Goal: Navigation & Orientation: Find specific page/section

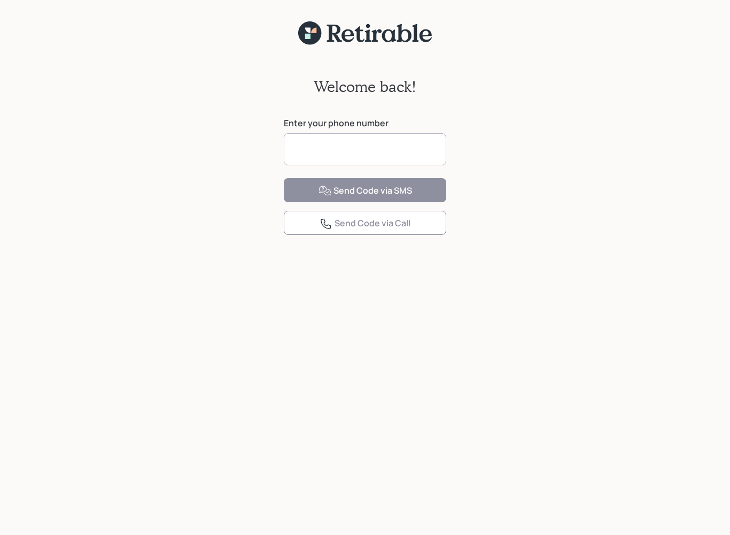
click at [412, 150] on input at bounding box center [365, 149] width 163 height 32
type input "**********"
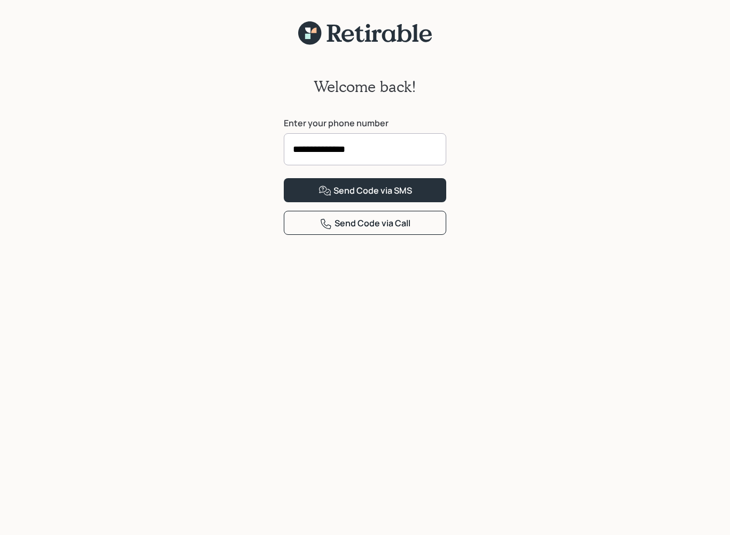
click at [426, 202] on button "Send Code via SMS" at bounding box center [365, 190] width 163 height 24
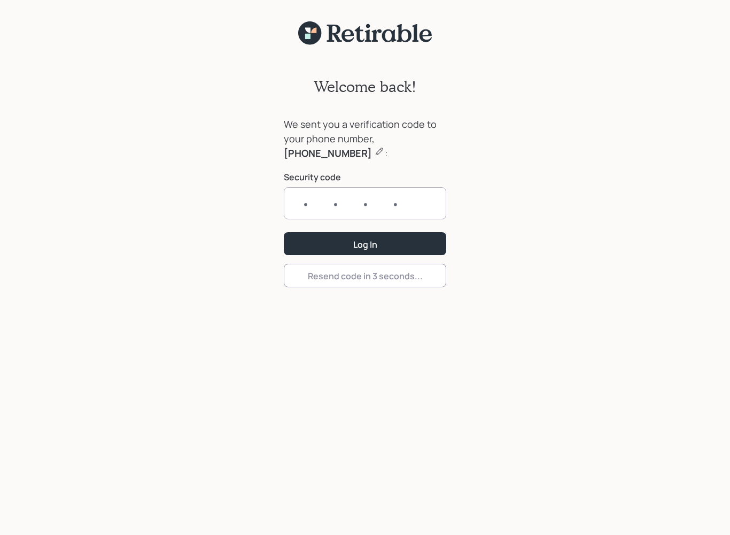
click at [300, 203] on input "text" at bounding box center [365, 203] width 163 height 32
click at [404, 242] on button "Log In" at bounding box center [365, 243] width 163 height 23
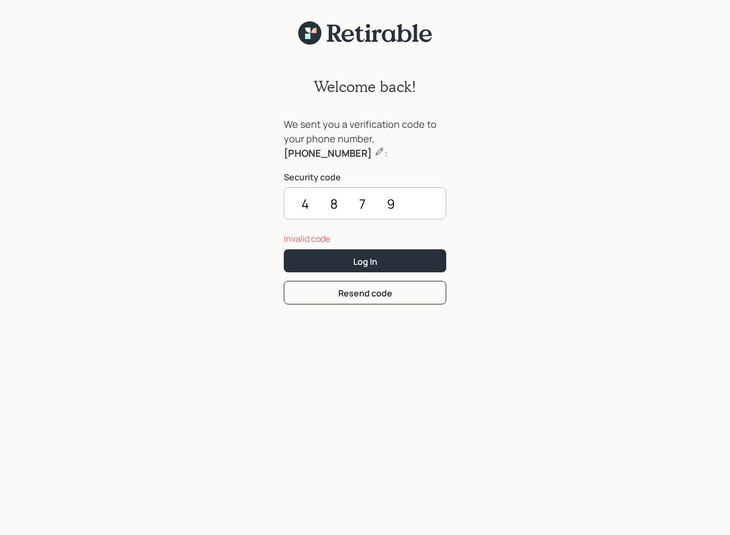
click at [412, 204] on input "4879" at bounding box center [365, 203] width 163 height 32
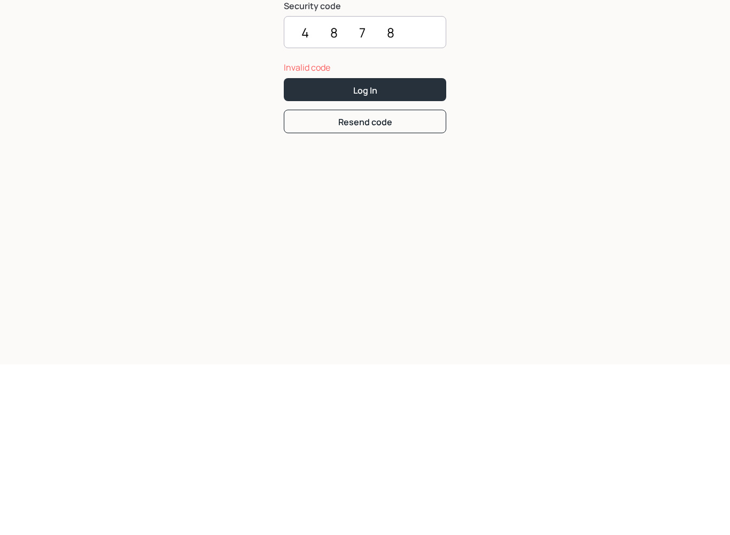
type input "4878"
click at [380, 249] on button "Log In" at bounding box center [365, 260] width 163 height 23
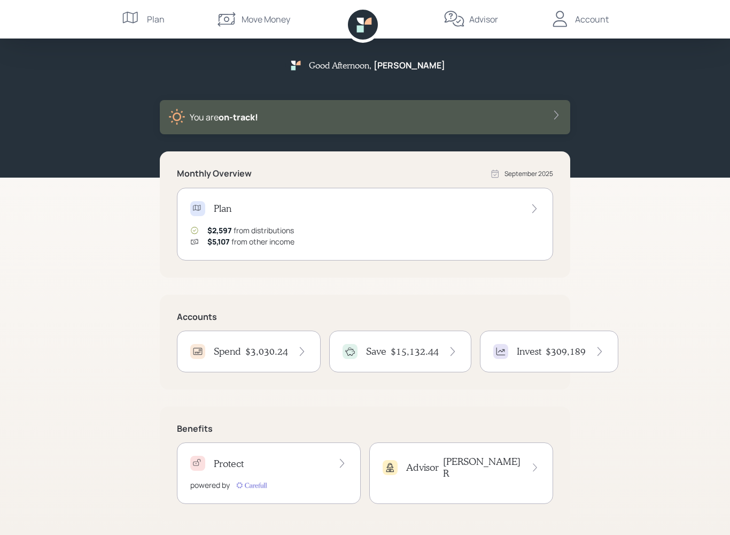
click at [580, 9] on div "Account" at bounding box center [579, 19] width 59 height 38
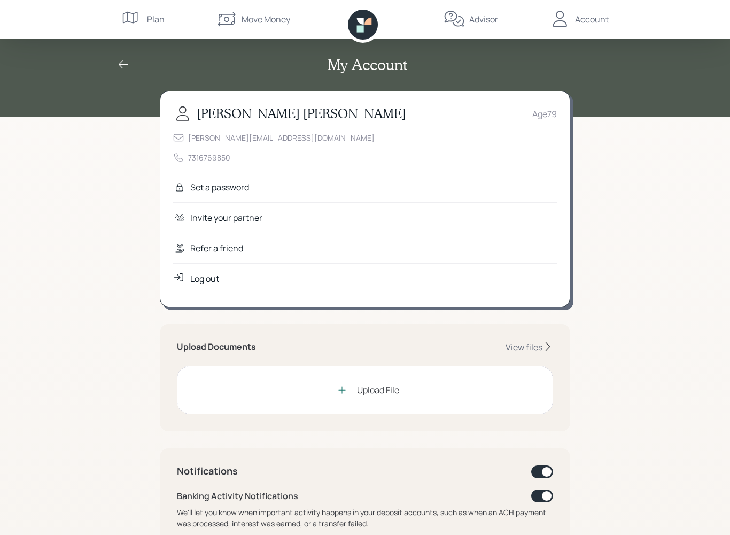
click at [378, 397] on div "Upload File" at bounding box center [365, 389] width 68 height 21
click at [529, 349] on div "View files" at bounding box center [524, 347] width 37 height 12
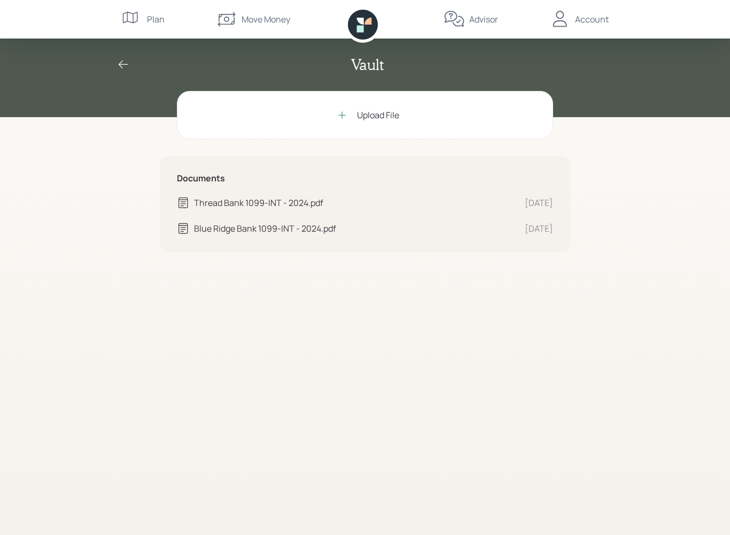
click at [275, 233] on div "Blue Ridge Bank 1099-INT - 2024.pdf" at bounding box center [355, 228] width 322 height 13
click at [315, 233] on div "Blue Ridge Bank 1099-INT - 2024.pdf" at bounding box center [355, 228] width 322 height 13
click at [122, 60] on icon at bounding box center [123, 64] width 13 height 13
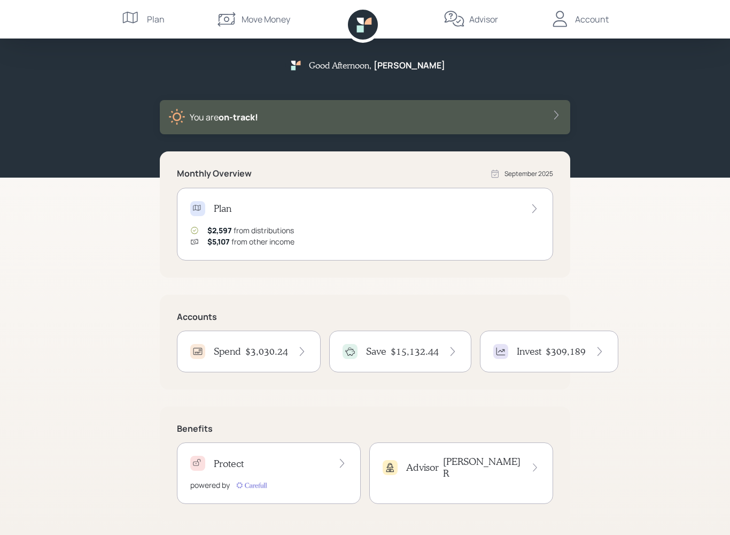
click at [452, 18] on icon at bounding box center [454, 19] width 21 height 21
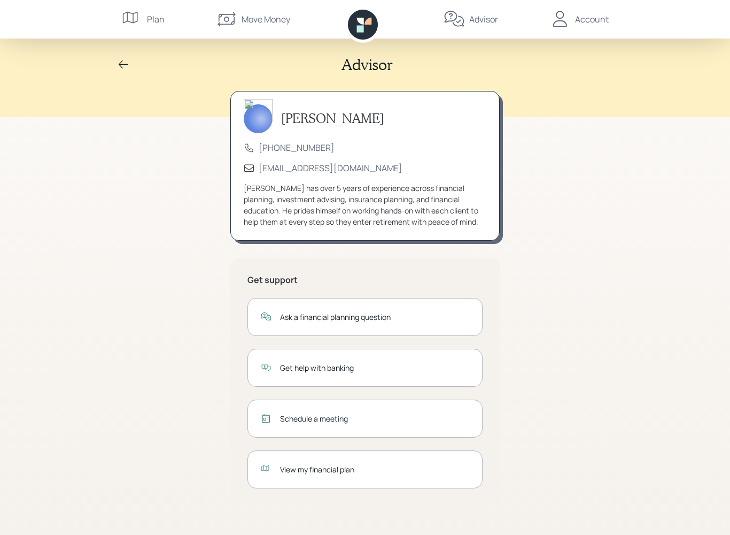
click at [261, 19] on div "Move Money" at bounding box center [266, 19] width 49 height 13
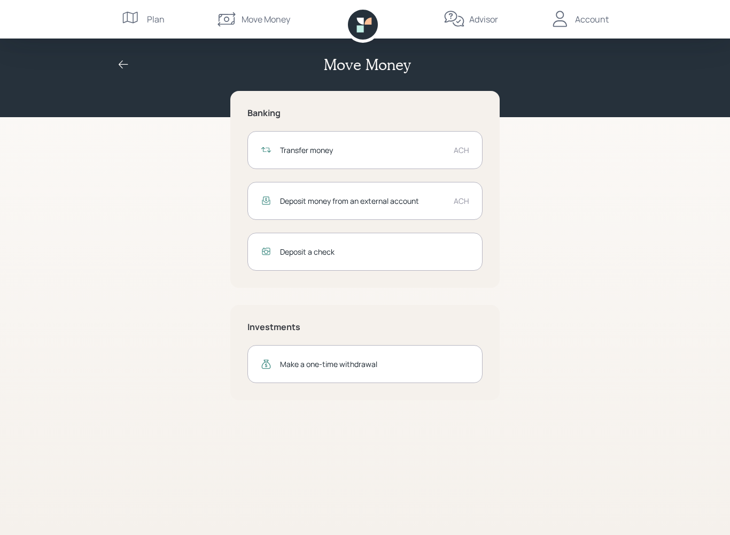
click at [144, 20] on div "Plan" at bounding box center [142, 19] width 43 height 38
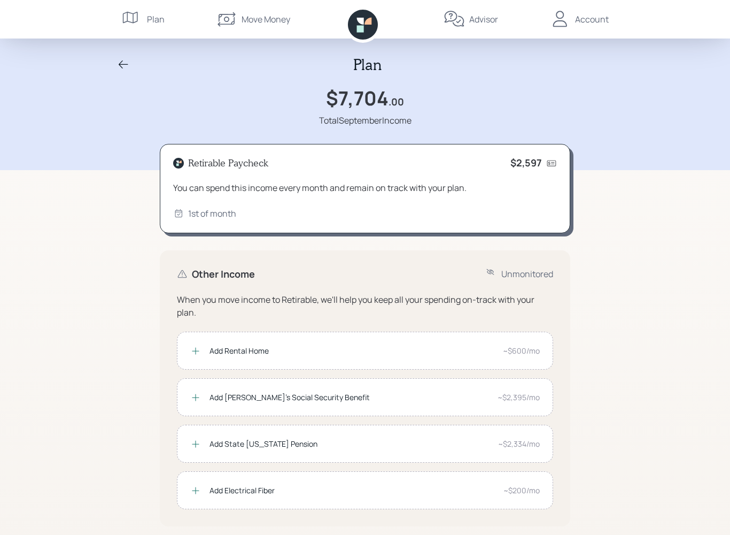
click at [598, 21] on div "Account" at bounding box center [592, 19] width 34 height 13
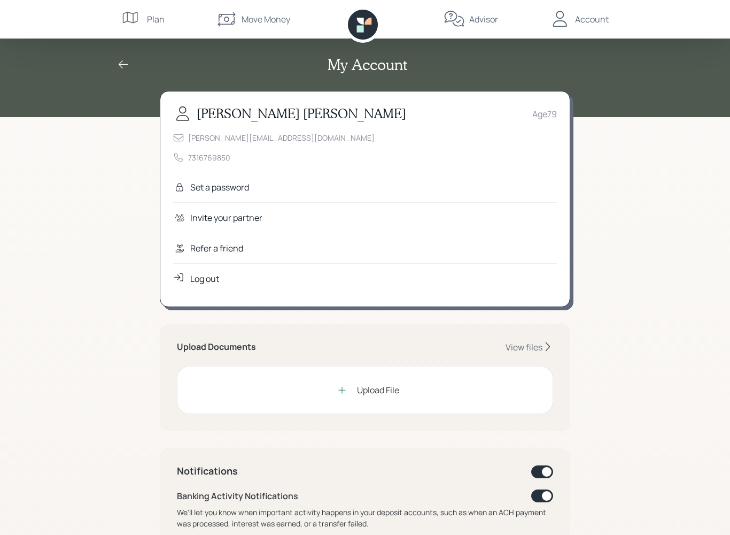
click at [534, 345] on div "View files" at bounding box center [524, 347] width 37 height 12
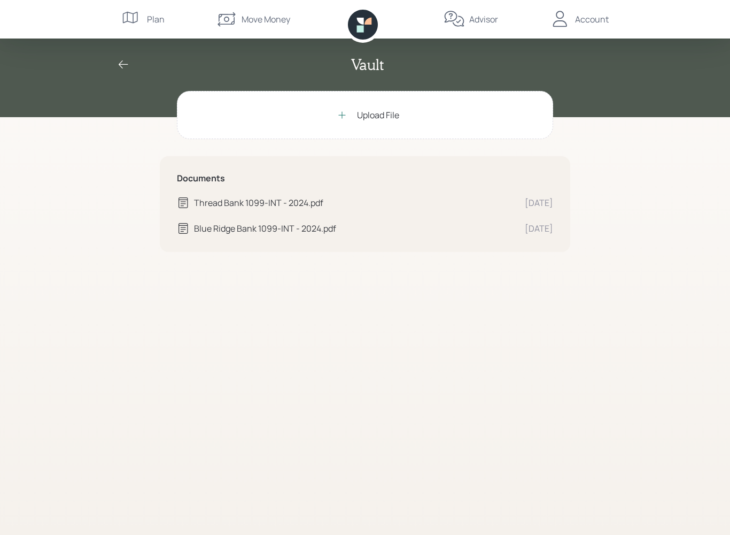
click at [125, 64] on icon at bounding box center [124, 64] width 10 height 8
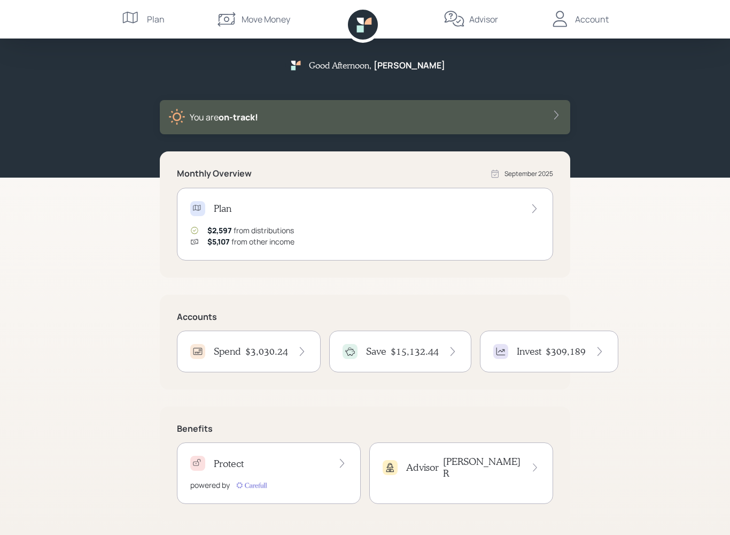
click at [477, 19] on div "Advisor" at bounding box center [483, 19] width 29 height 13
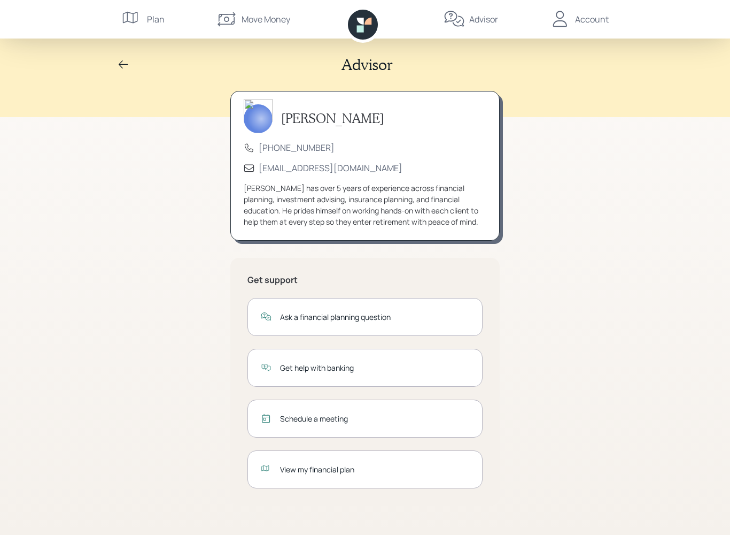
click at [446, 364] on div "Get help with banking" at bounding box center [374, 367] width 189 height 11
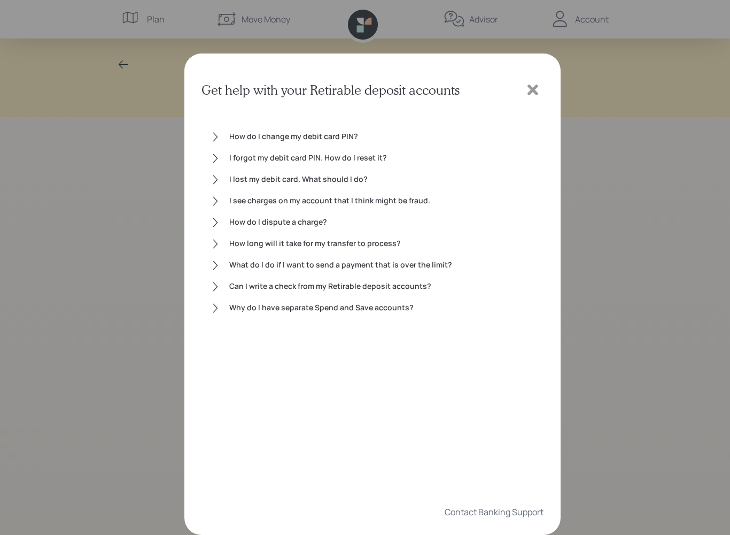
click at [536, 95] on icon at bounding box center [533, 90] width 16 height 16
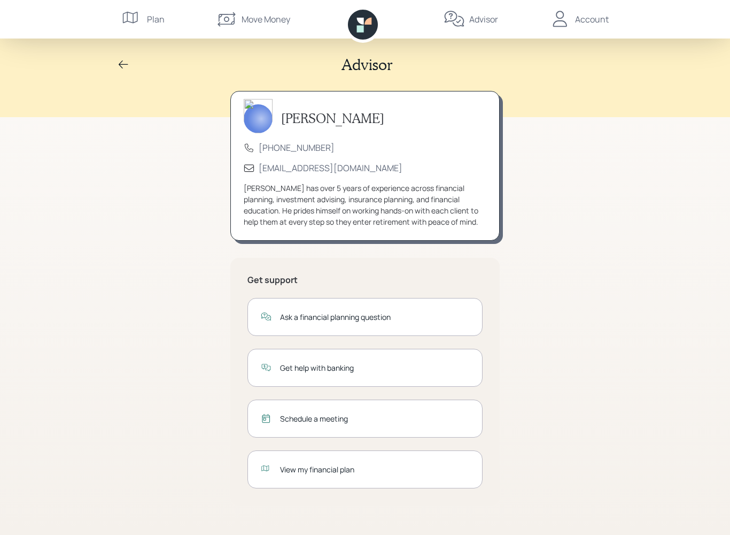
click at [441, 415] on div "Schedule a meeting" at bounding box center [374, 418] width 189 height 11
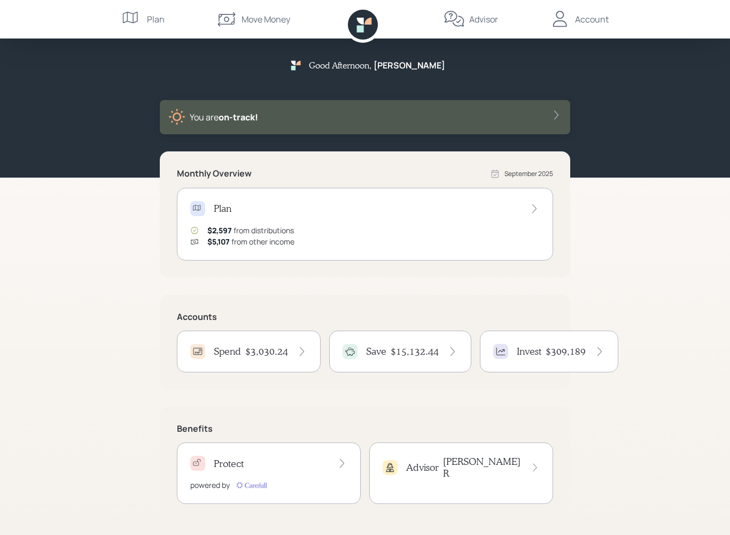
click at [445, 460] on div "Advisor Michael R" at bounding box center [461, 467] width 157 height 23
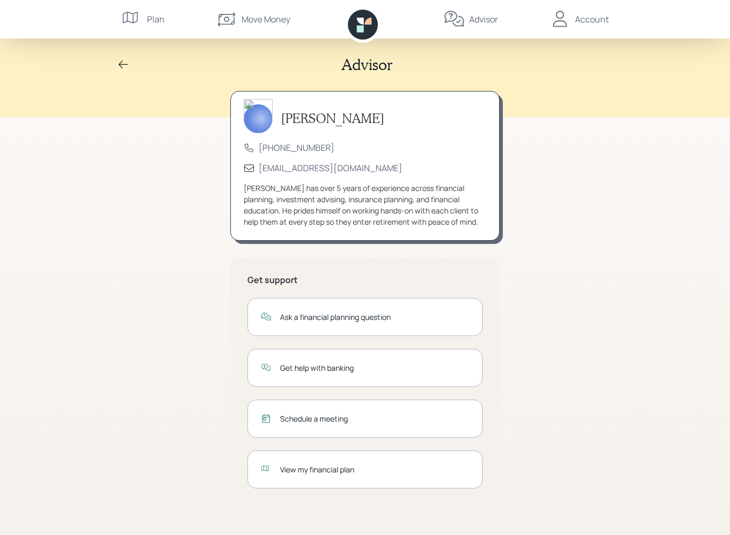
click at [586, 20] on div "Account" at bounding box center [592, 19] width 34 height 13
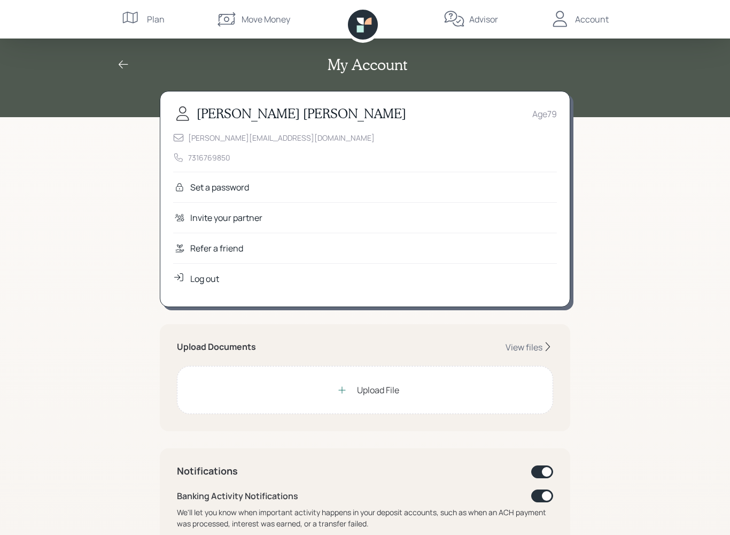
click at [42, 41] on div "My Account" at bounding box center [365, 58] width 730 height 117
click at [218, 284] on div "Log out" at bounding box center [204, 278] width 29 height 13
